Goal: Transaction & Acquisition: Download file/media

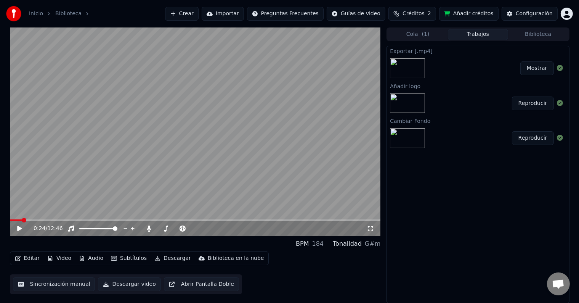
click at [59, 257] on button "Video" at bounding box center [59, 258] width 30 height 11
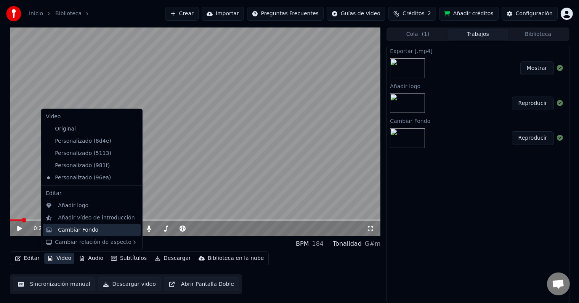
click at [80, 233] on div "Cambiar Fondo" at bounding box center [78, 230] width 40 height 8
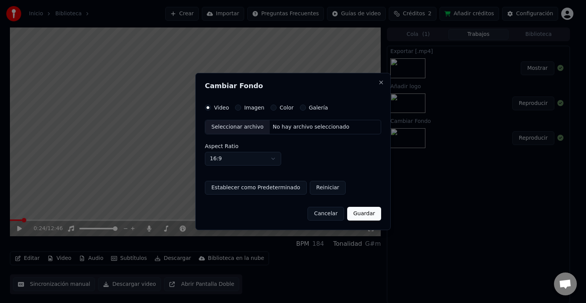
click at [235, 108] on button "Imagen" at bounding box center [238, 107] width 6 height 6
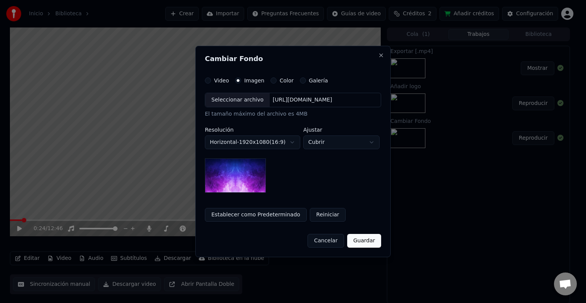
click at [232, 105] on div "Seleccionar archivo" at bounding box center [237, 100] width 64 height 14
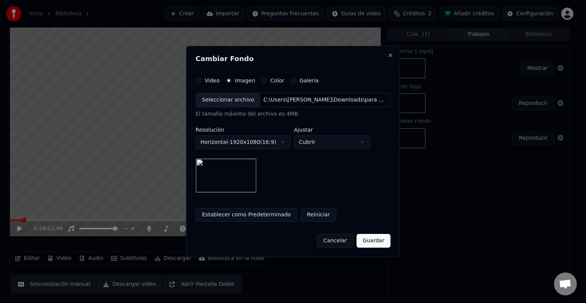
click at [369, 243] on button "Guardar" at bounding box center [373, 241] width 34 height 14
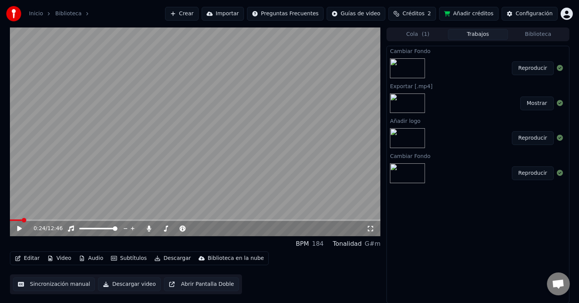
click at [524, 67] on button "Reproducir" at bounding box center [533, 68] width 42 height 14
click at [20, 229] on icon at bounding box center [20, 228] width 4 height 5
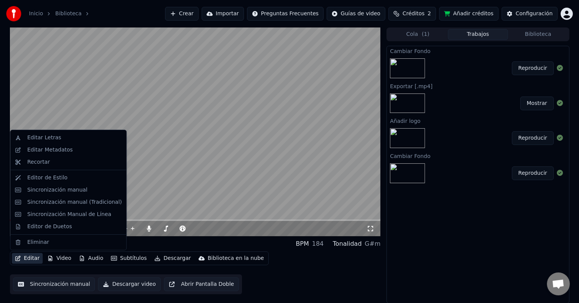
click at [26, 257] on button "Editar" at bounding box center [27, 258] width 31 height 11
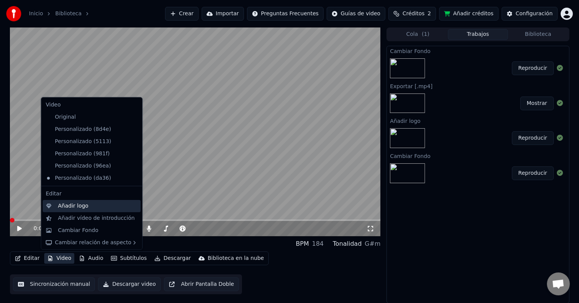
click at [75, 211] on div "Añadir logo" at bounding box center [92, 206] width 98 height 12
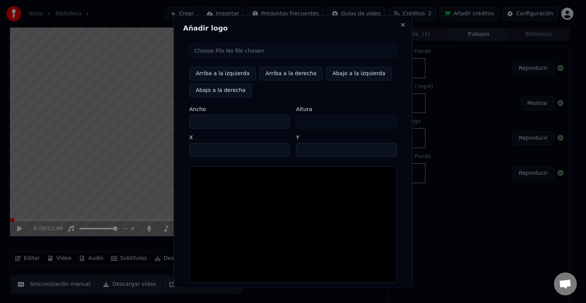
click at [218, 52] on input "file" at bounding box center [292, 51] width 207 height 14
type input "**********"
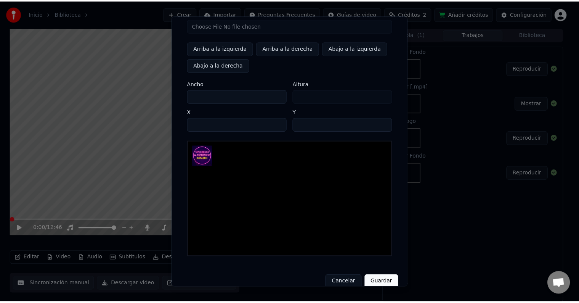
scroll to position [36, 0]
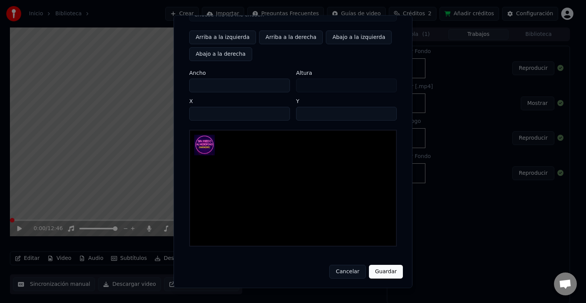
click at [375, 272] on button "Guardar" at bounding box center [386, 272] width 34 height 14
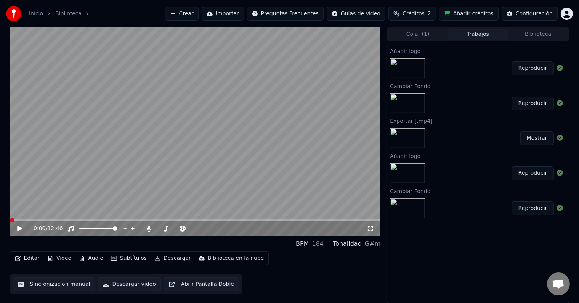
click at [544, 67] on button "Reproducir" at bounding box center [533, 68] width 42 height 14
click at [18, 228] on icon at bounding box center [20, 228] width 4 height 5
click at [172, 261] on button "Descargar" at bounding box center [172, 258] width 43 height 11
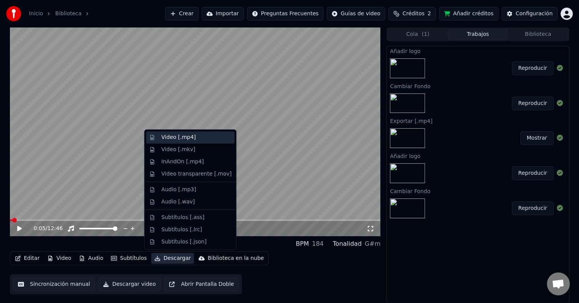
click at [176, 140] on div "Video [.mp4]" at bounding box center [178, 137] width 34 height 8
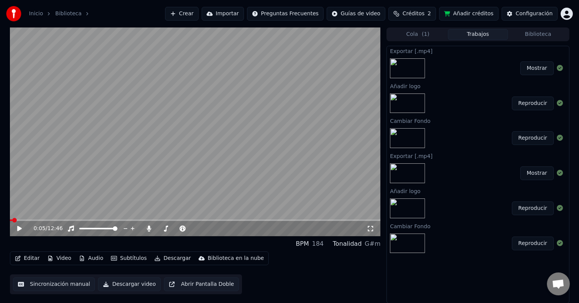
click at [539, 68] on button "Mostrar" at bounding box center [538, 68] width 34 height 14
